Goal: Navigation & Orientation: Find specific page/section

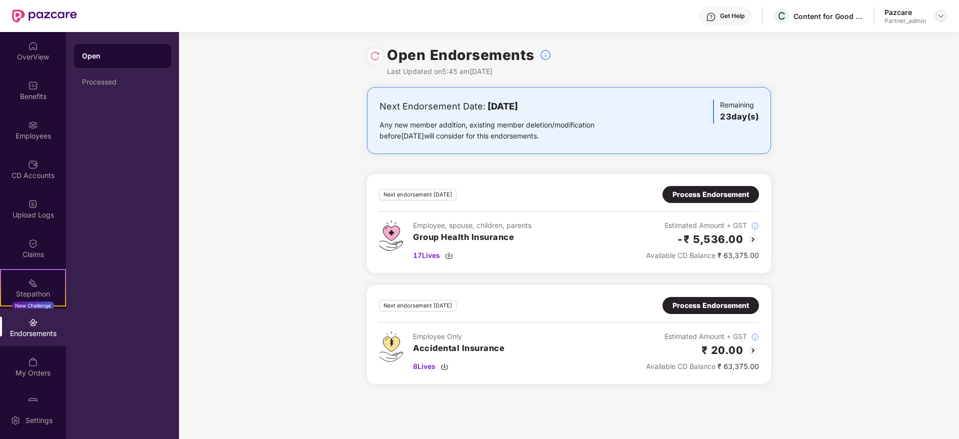
click at [943, 16] on img at bounding box center [941, 16] width 8 height 8
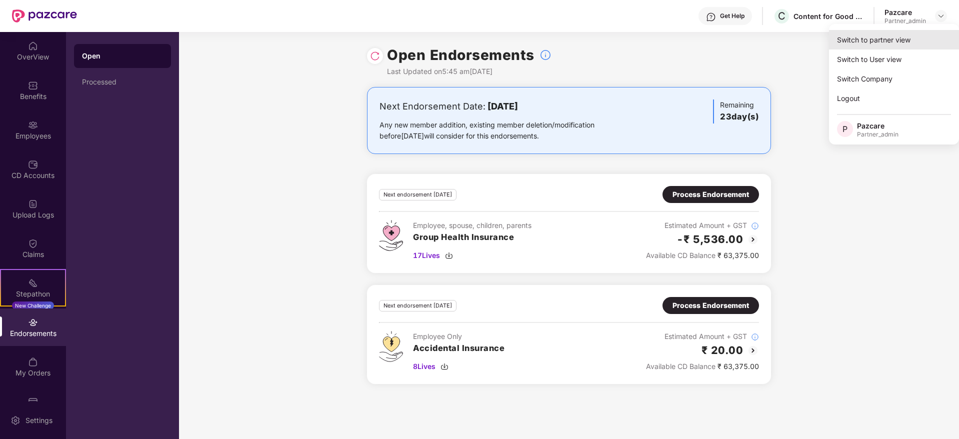
click at [922, 38] on div "Switch to partner view" at bounding box center [894, 39] width 130 height 19
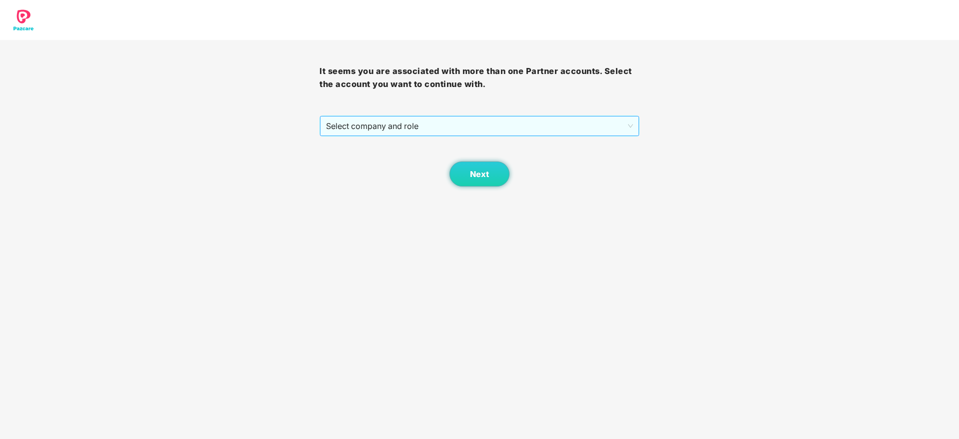
click at [377, 133] on span "Select company and role" at bounding box center [479, 125] width 306 height 19
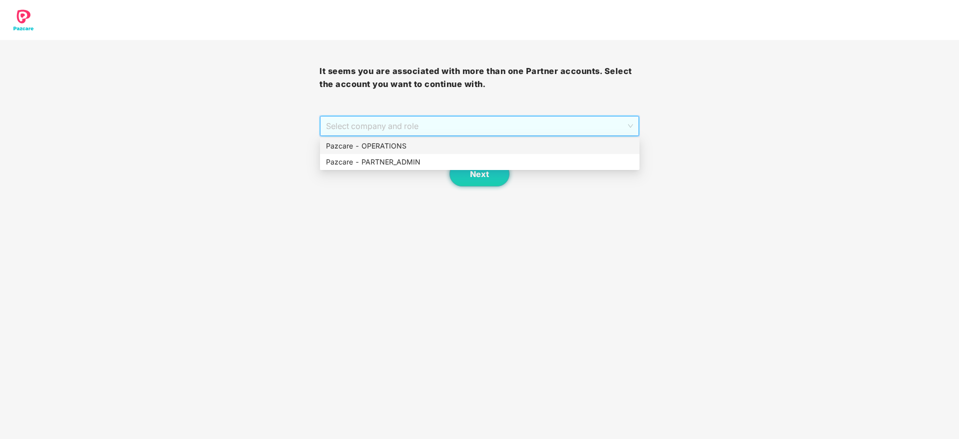
click at [405, 161] on div "Pazcare - PARTNER_ADMIN" at bounding box center [479, 161] width 307 height 11
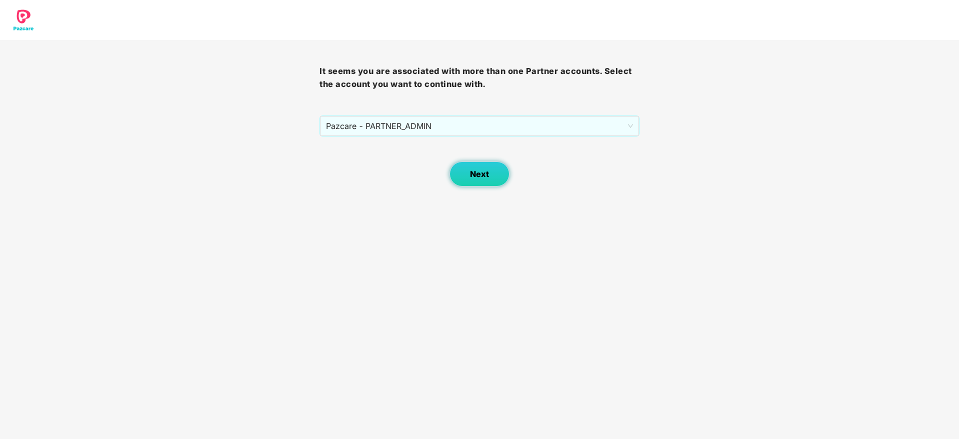
click at [469, 175] on button "Next" at bounding box center [479, 173] width 60 height 25
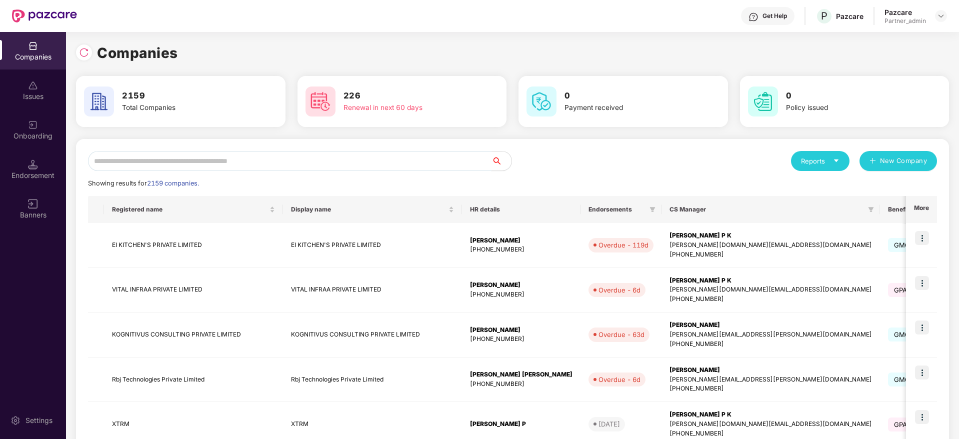
click at [257, 159] on input "text" at bounding box center [289, 161] width 403 height 20
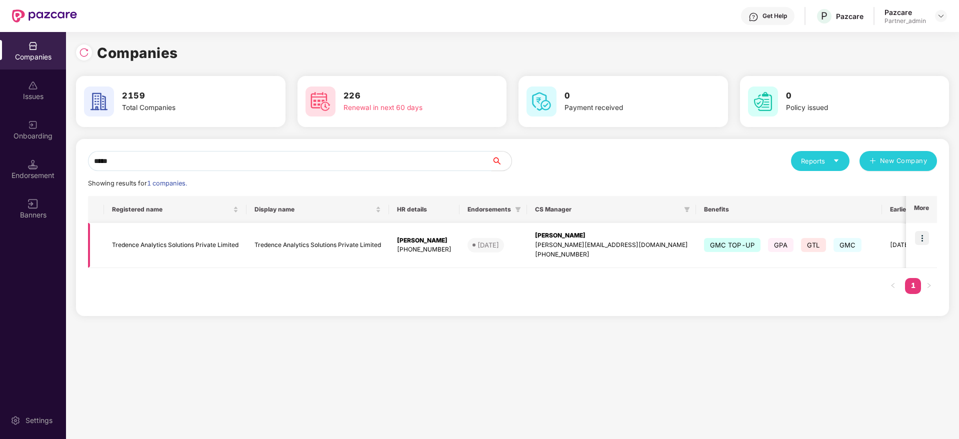
type input "*****"
click at [923, 239] on img at bounding box center [922, 238] width 14 height 14
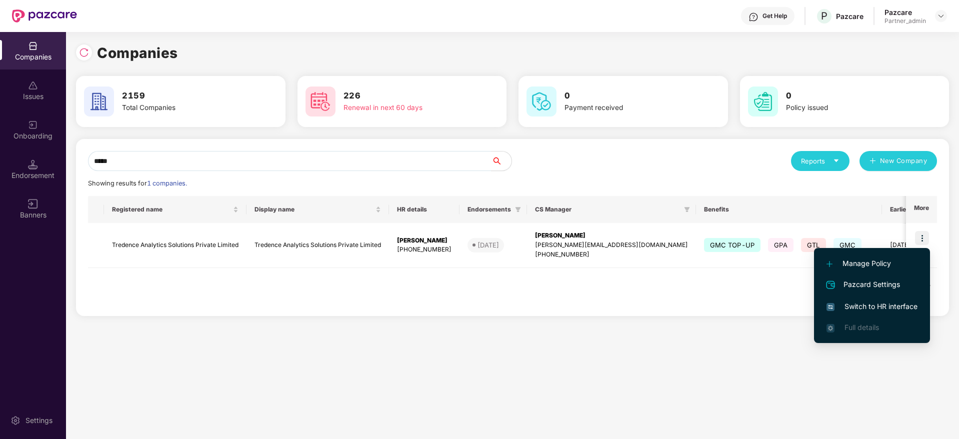
click at [893, 307] on span "Switch to HR interface" at bounding box center [871, 306] width 91 height 11
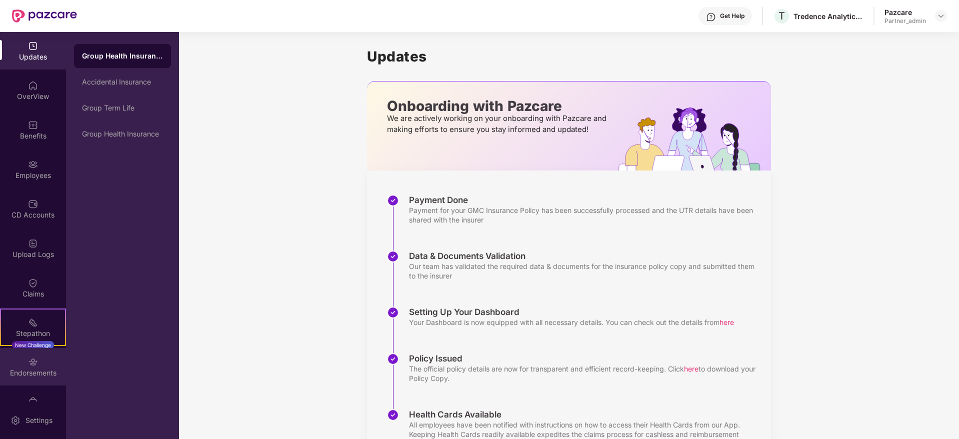
click at [36, 377] on div "Endorsements" at bounding box center [33, 373] width 66 height 10
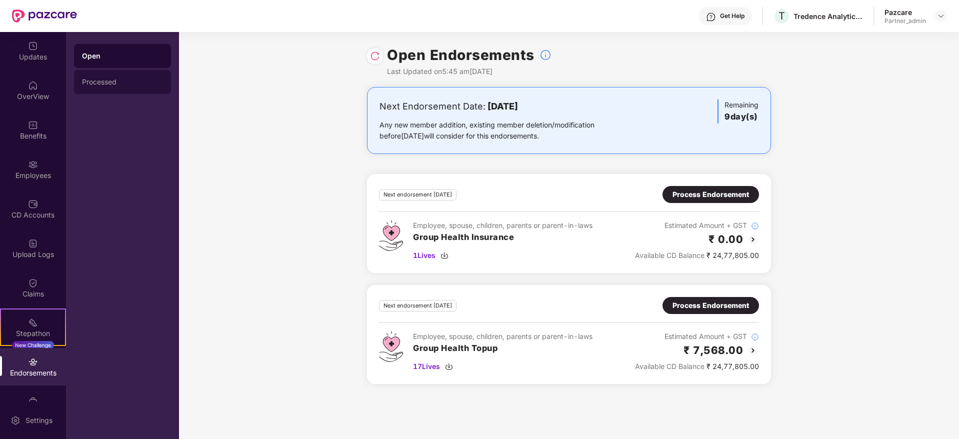
click at [104, 83] on div "Processed" at bounding box center [122, 82] width 81 height 8
